Goal: Use online tool/utility: Utilize a website feature to perform a specific function

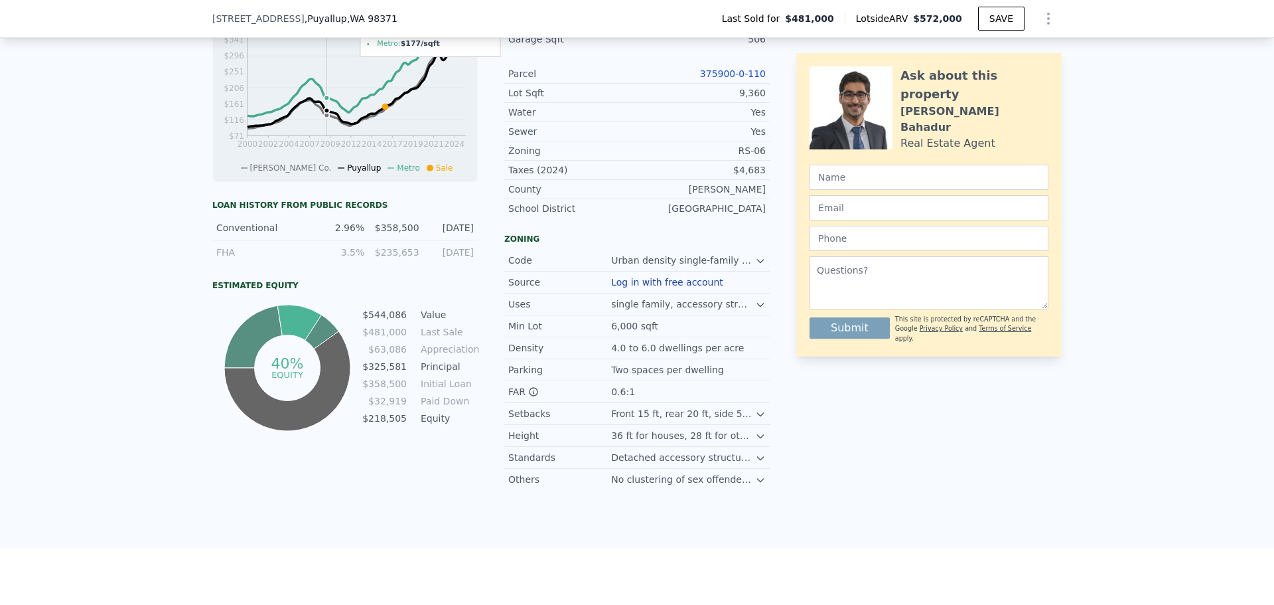
scroll to position [526, 0]
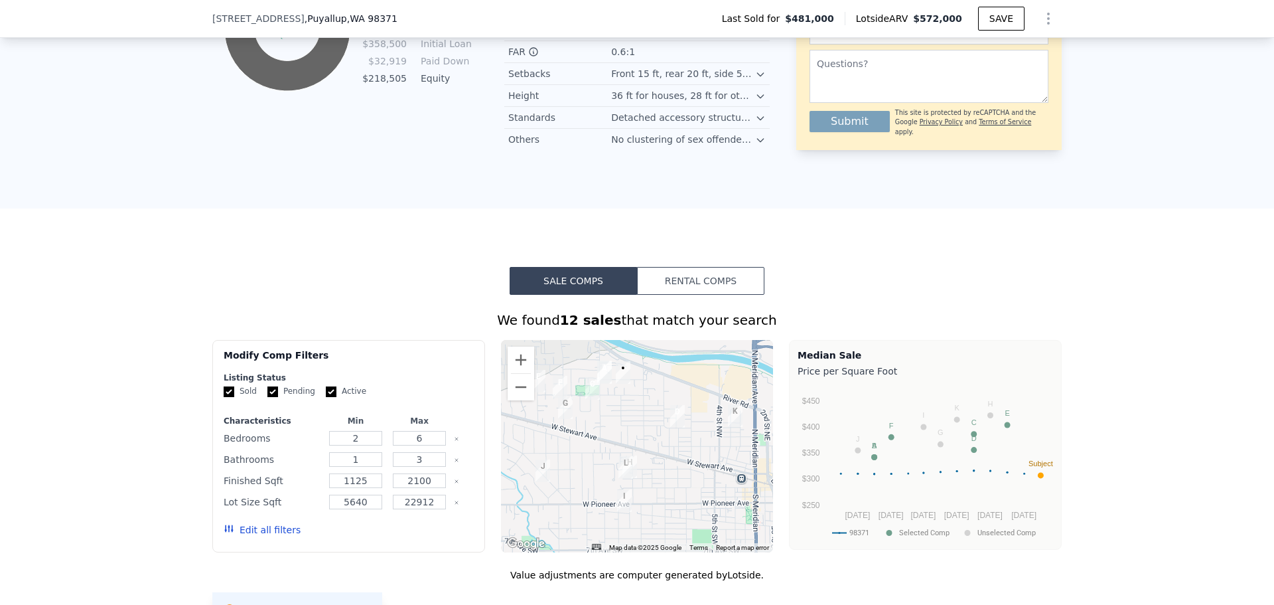
click at [693, 291] on button "Rental Comps" at bounding box center [700, 281] width 127 height 28
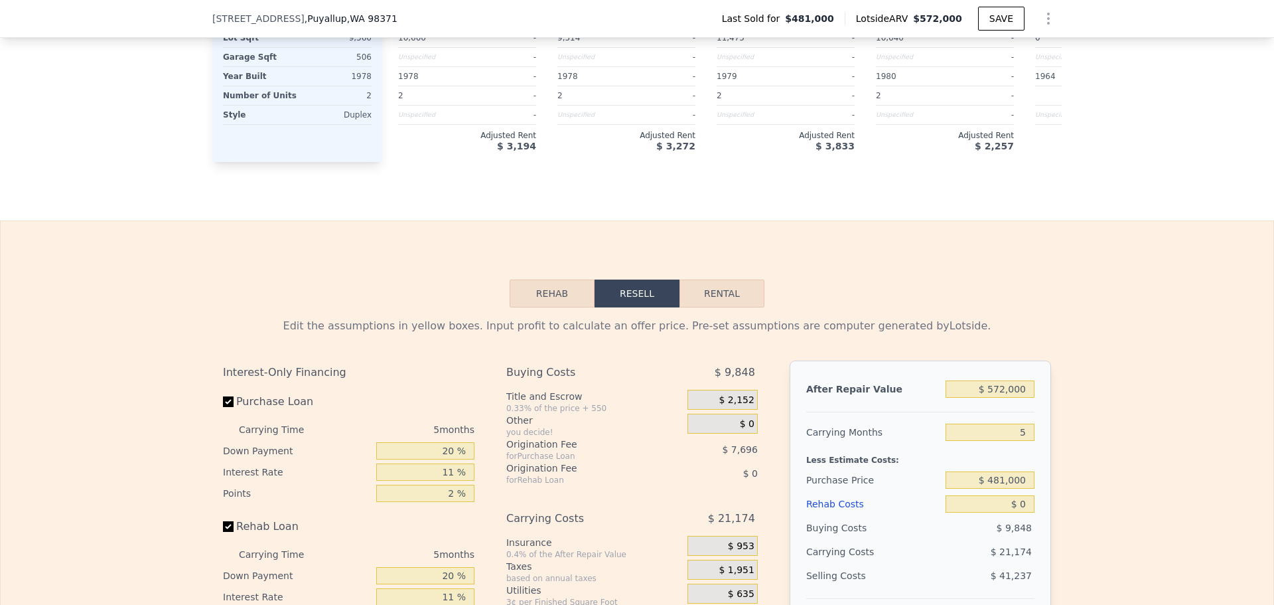
scroll to position [1721, 0]
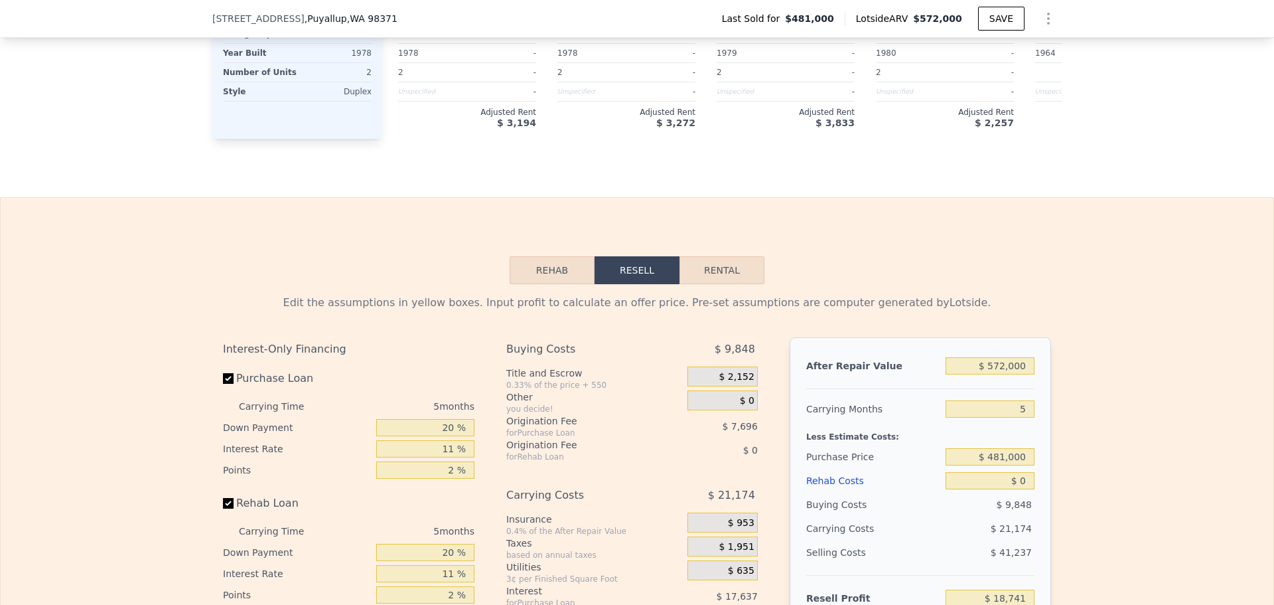
click at [713, 284] on button "Rental" at bounding box center [722, 270] width 85 height 28
select select "30"
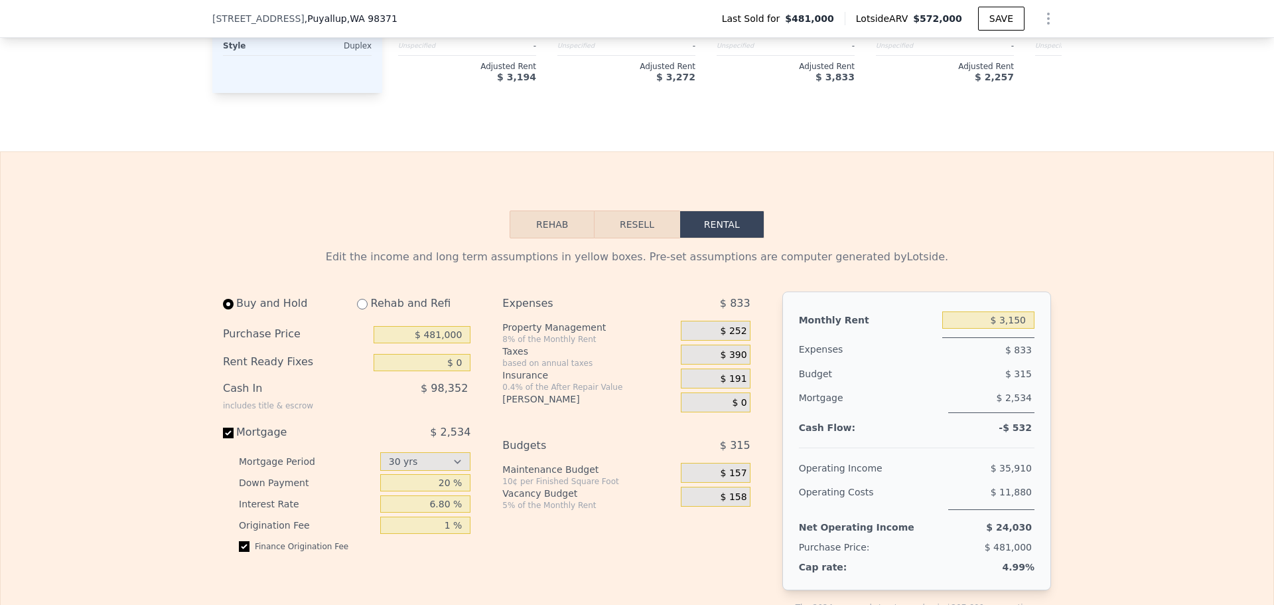
scroll to position [1787, 0]
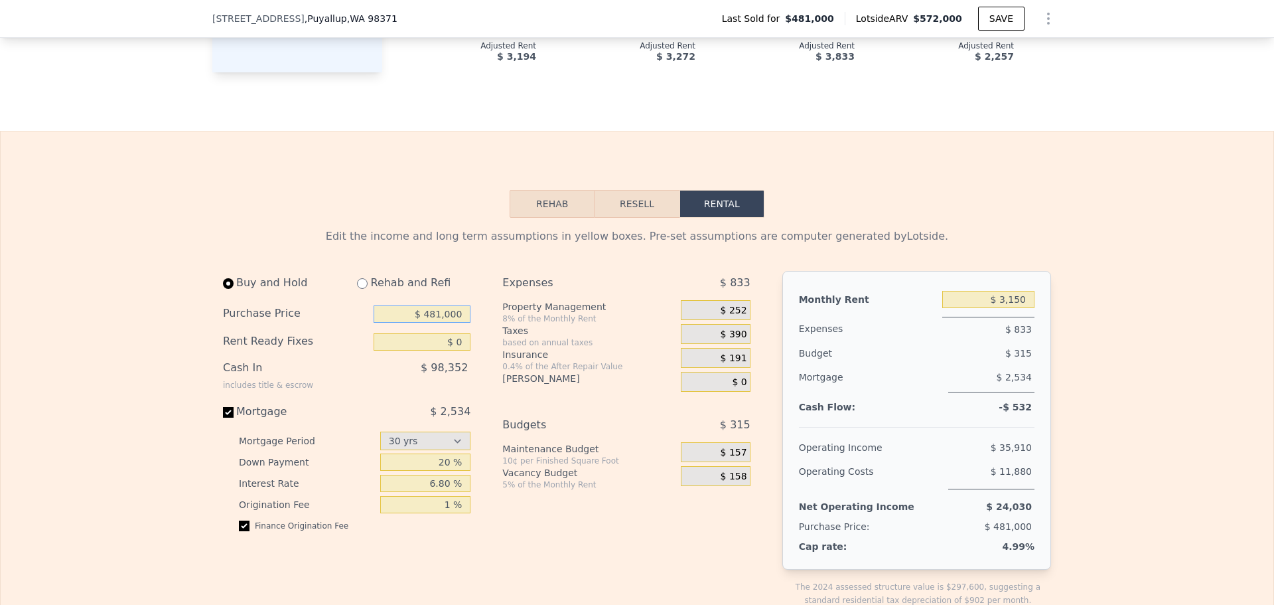
drag, startPoint x: 426, startPoint y: 332, endPoint x: 503, endPoint y: 340, distance: 77.4
click at [503, 340] on div "Buy and Hold Rehab and Refi Purchase Price $ 481,000 Rent Ready Fixes $ 0 Cash …" at bounding box center [492, 449] width 538 height 357
type input "$ 590,000"
drag, startPoint x: 445, startPoint y: 483, endPoint x: 437, endPoint y: 485, distance: 8.2
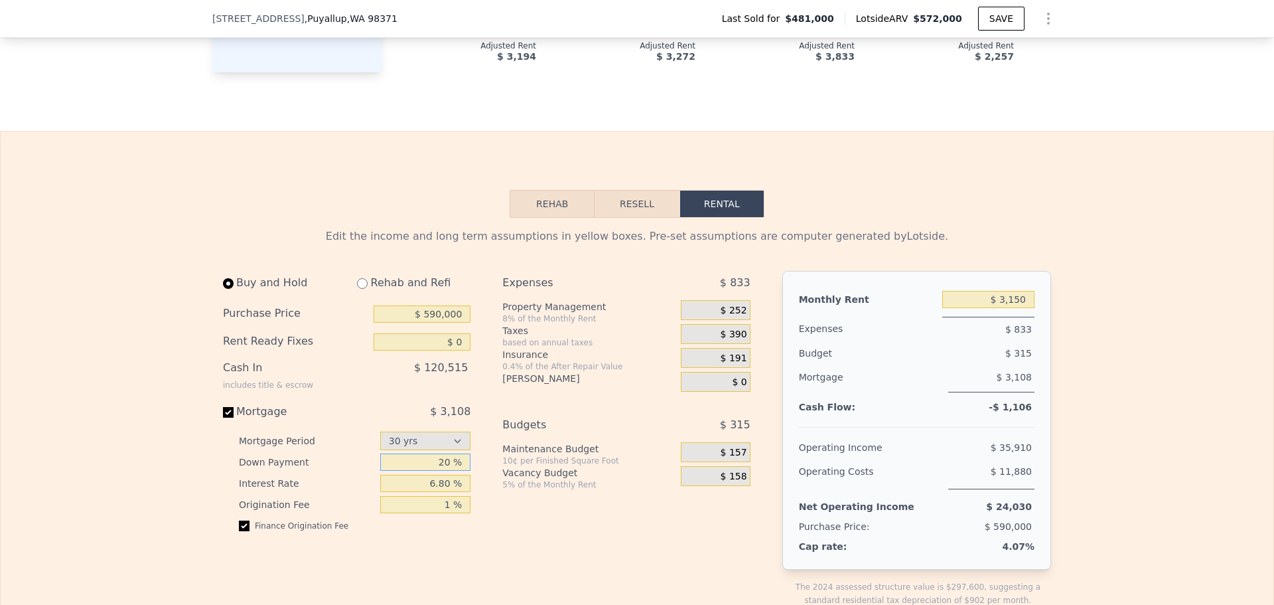
click at [437, 471] on input "20 %" at bounding box center [425, 461] width 91 height 17
type input "12 %"
drag, startPoint x: 446, startPoint y: 498, endPoint x: 437, endPoint y: 500, distance: 9.5
click at [437, 492] on input "6.80 %" at bounding box center [425, 483] width 91 height 17
type input "6.3 %"
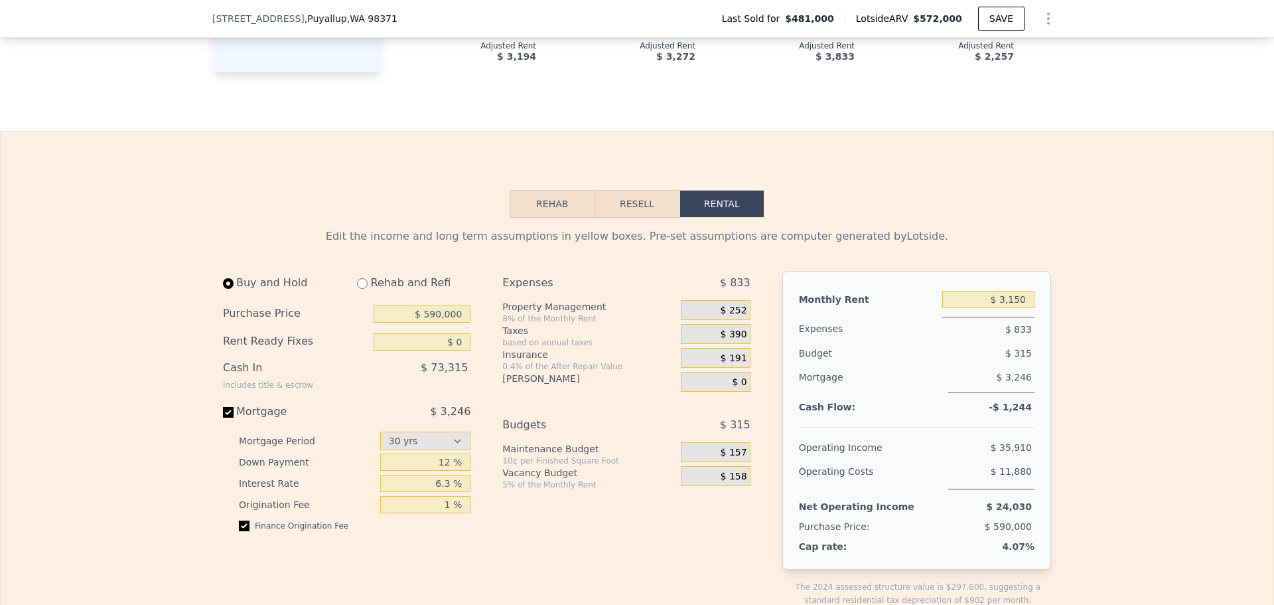
click at [421, 563] on div "Buy and Hold Rehab and Refi Purchase Price $ 590,000 Rent Ready Fixes $ 0 Cash …" at bounding box center [352, 449] width 258 height 357
